Goal: Transaction & Acquisition: Purchase product/service

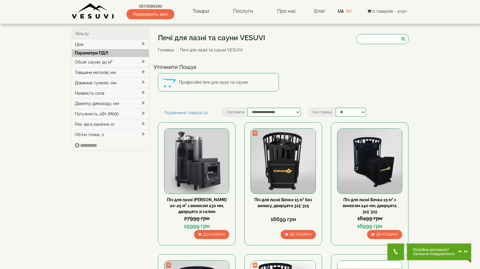
click at [95, 61] on div "Обсяг сауни, до м³" at bounding box center [110, 62] width 77 height 10
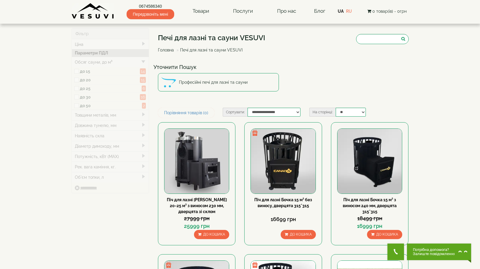
type input "*****"
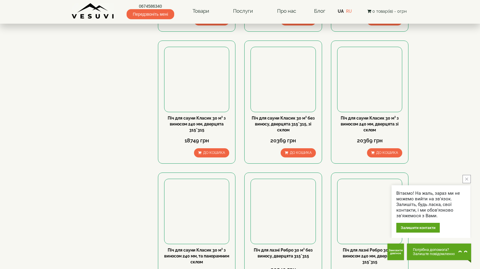
scroll to position [414, 0]
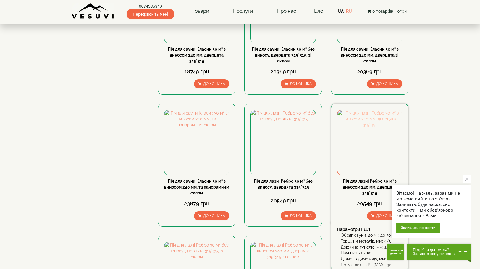
click at [364, 139] on img at bounding box center [369, 142] width 64 height 64
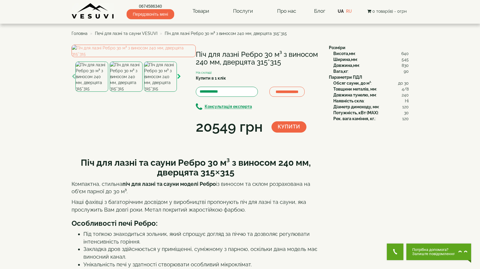
click at [177, 79] on icon "button" at bounding box center [179, 76] width 4 height 5
click at [178, 79] on icon "button" at bounding box center [179, 76] width 4 height 5
click at [158, 92] on img at bounding box center [160, 76] width 33 height 30
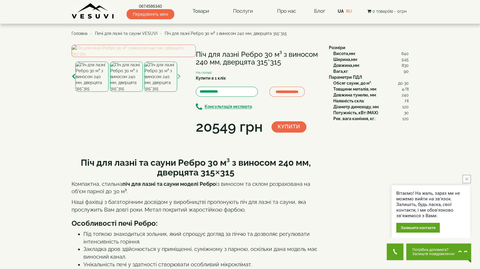
click at [95, 57] on img at bounding box center [134, 51] width 124 height 12
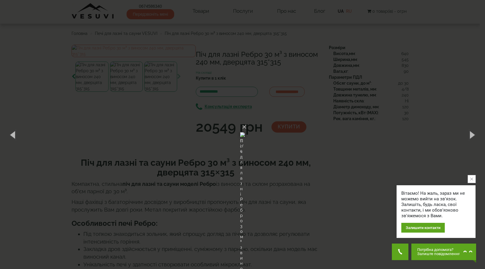
drag, startPoint x: 308, startPoint y: 54, endPoint x: 322, endPoint y: 39, distance: 20.7
click at [322, 39] on div "× Піч для лазні Ребро 30 м³ з виносом 240 мм, дверцята 315*315 6 of 6 Loading..." at bounding box center [242, 134] width 485 height 269
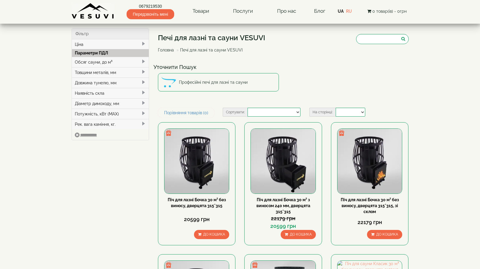
select select
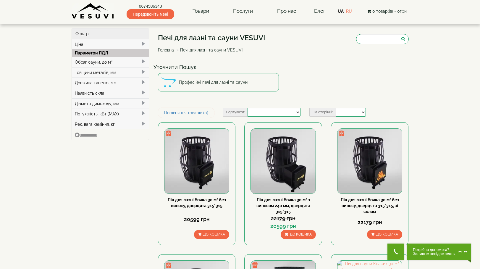
click at [95, 63] on div "Обсяг сауни, до м³" at bounding box center [110, 62] width 77 height 10
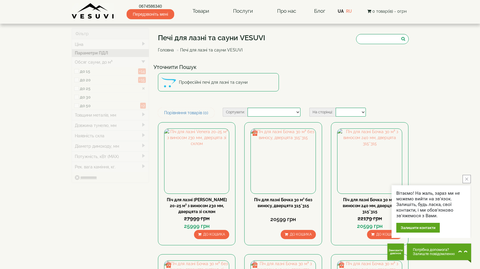
type input "*****"
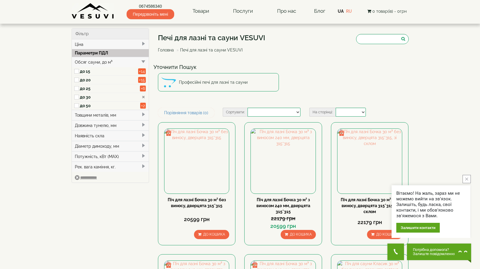
click at [467, 179] on icon "close button" at bounding box center [466, 178] width 3 height 3
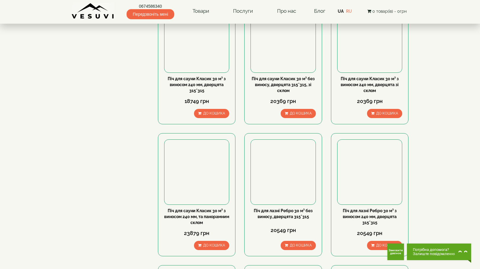
scroll to position [355, 0]
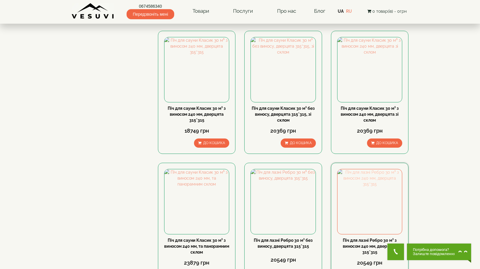
click at [378, 203] on img at bounding box center [369, 201] width 64 height 64
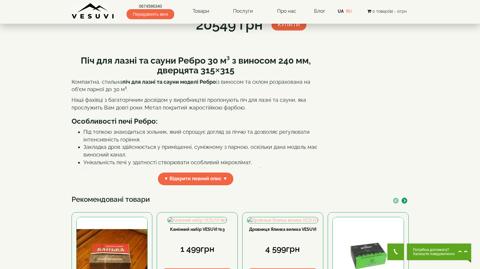
scroll to position [118, 0]
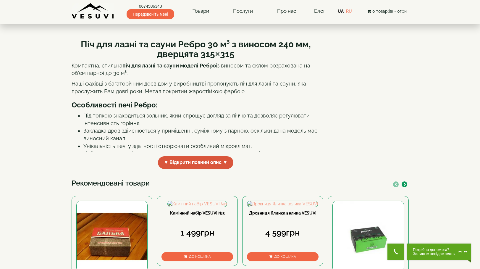
click at [207, 169] on span "▼ Відкрити повний опис ▼" at bounding box center [196, 162] width 76 height 13
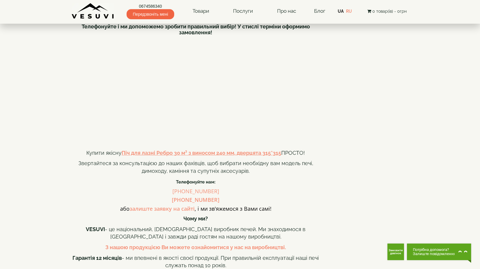
scroll to position [532, 0]
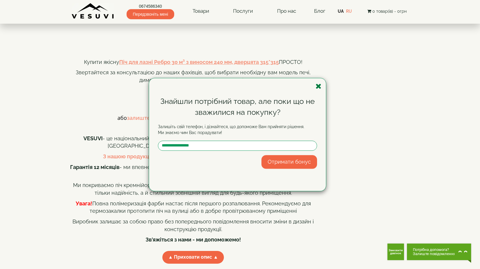
click at [317, 85] on icon "button" at bounding box center [318, 85] width 6 height 7
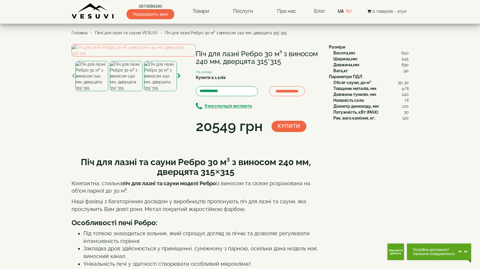
scroll to position [0, 0]
